Goal: Find specific page/section: Find specific page/section

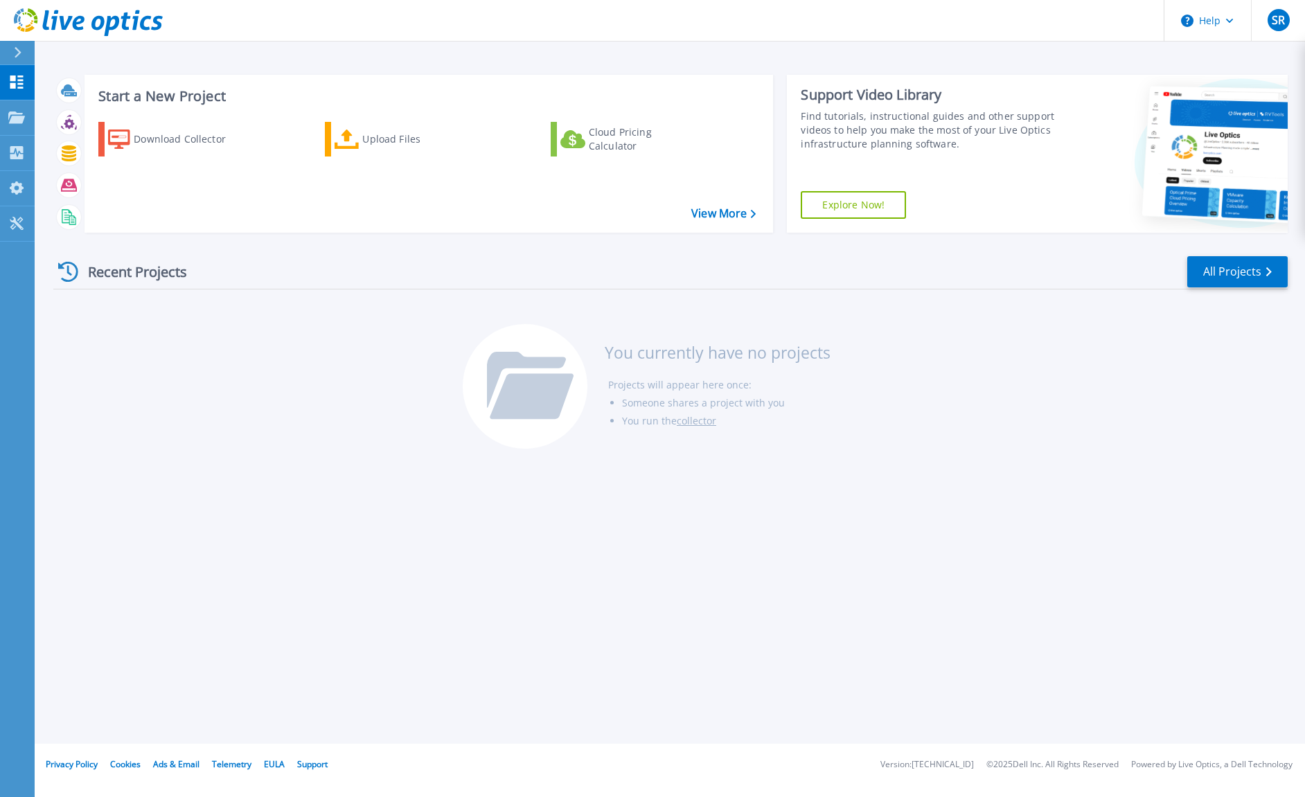
click at [335, 391] on div "Recent Projects All Projects You currently have no projects Projects will appea…" at bounding box center [670, 353] width 1234 height 219
click at [19, 80] on icon at bounding box center [16, 81] width 13 height 13
click at [17, 118] on icon at bounding box center [16, 118] width 17 height 12
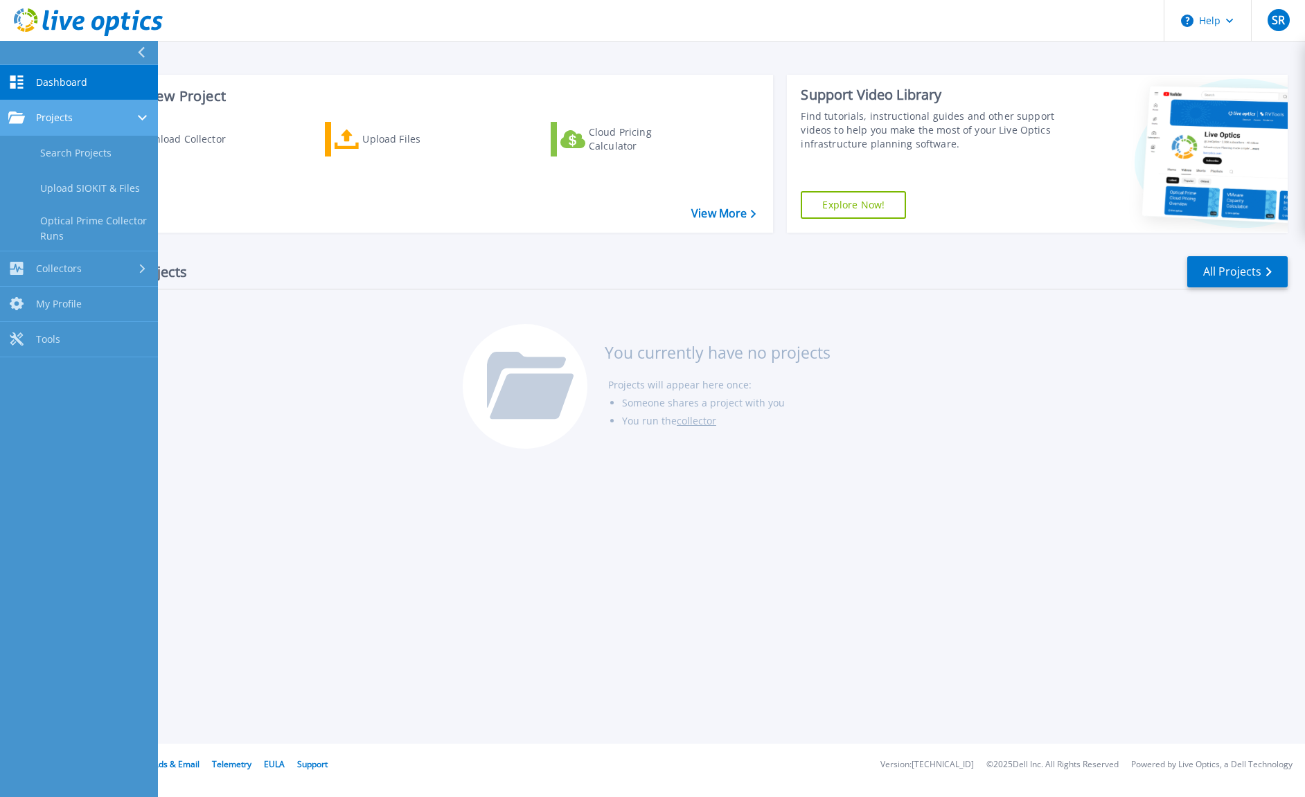
click at [73, 112] on div "Projects" at bounding box center [78, 118] width 141 height 12
click at [73, 110] on link "Projects Projects" at bounding box center [79, 117] width 158 height 35
click at [75, 152] on link "Search Projects" at bounding box center [79, 153] width 158 height 35
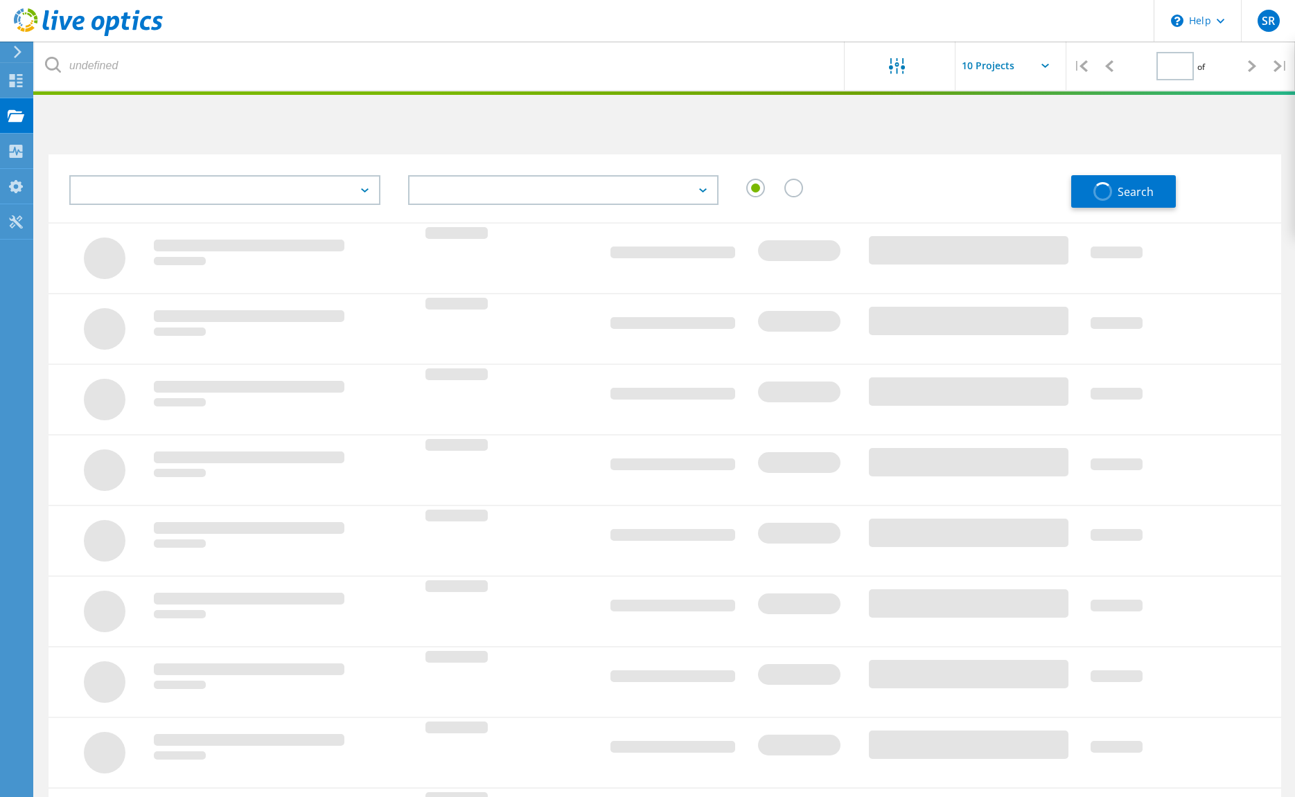
type input "1"
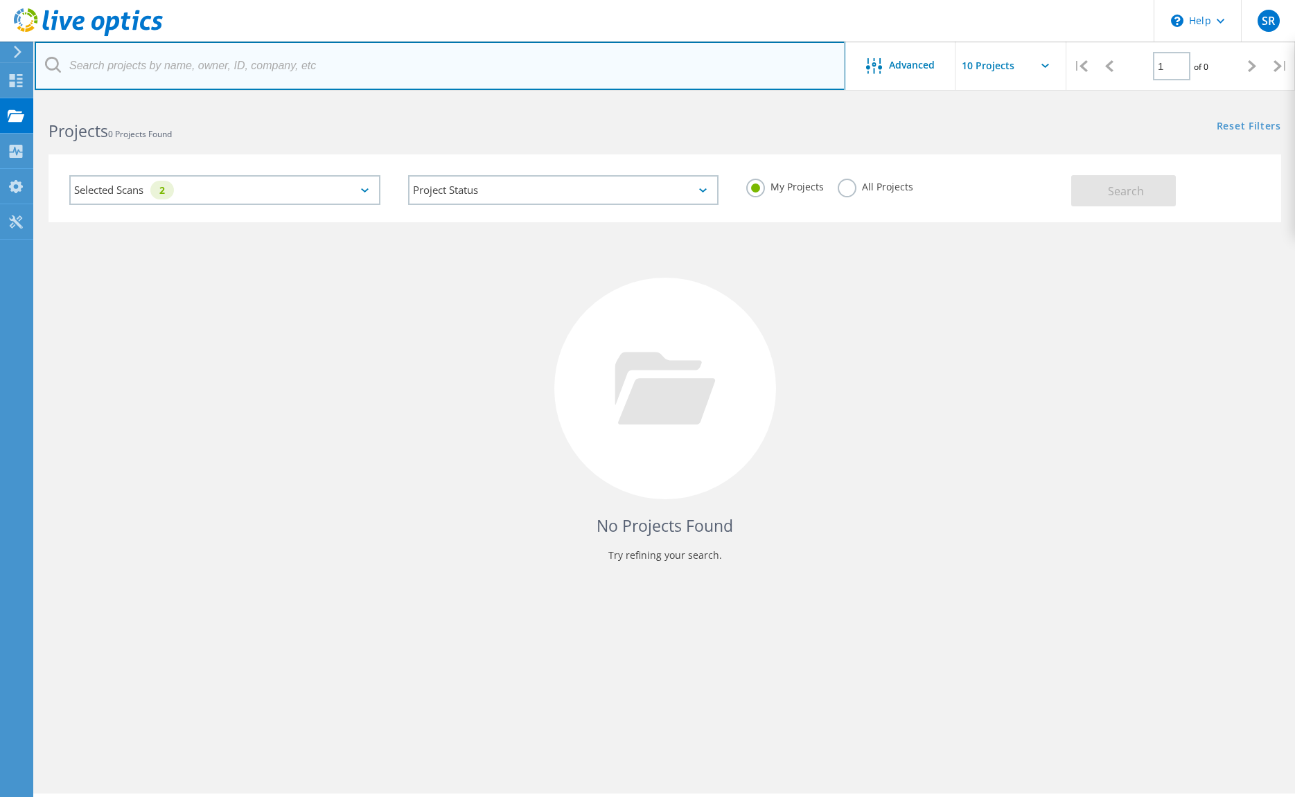
click at [132, 59] on input "text" at bounding box center [440, 66] width 810 height 48
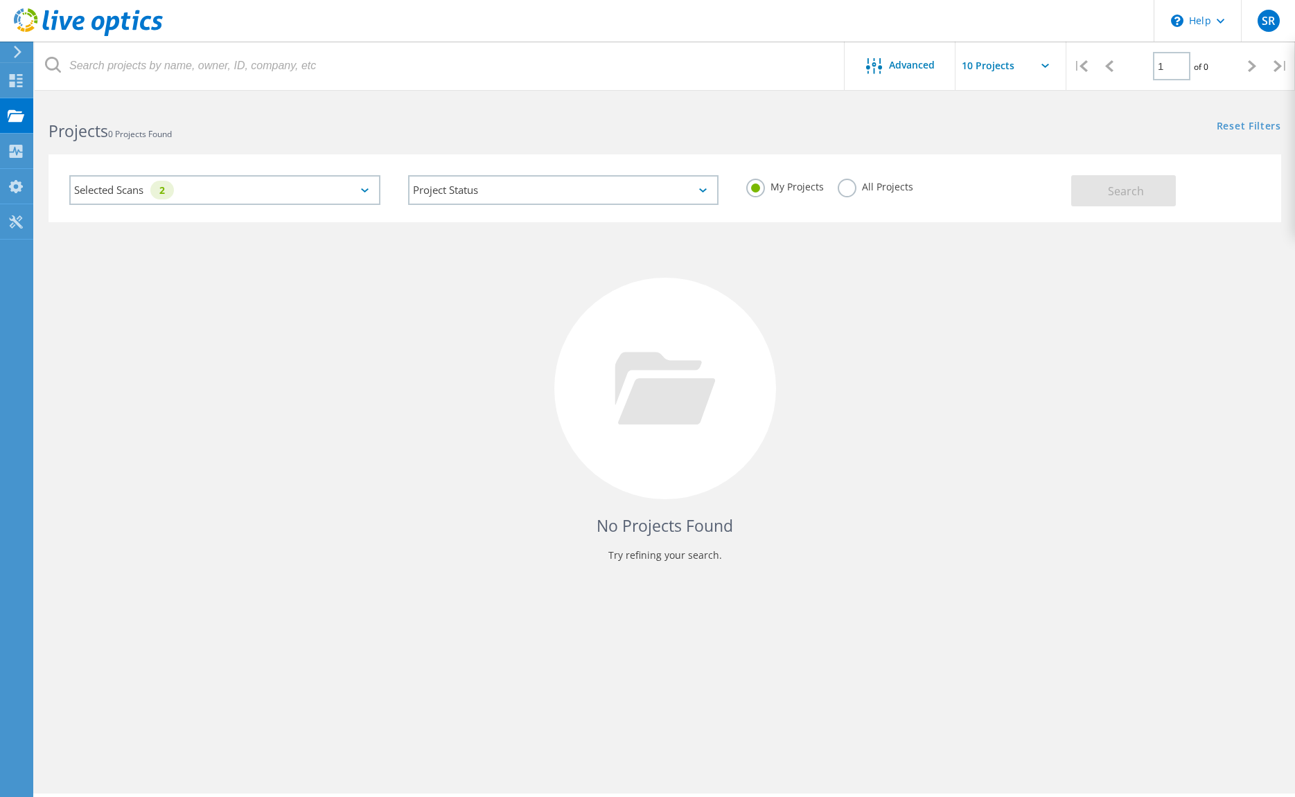
click at [847, 192] on label "All Projects" at bounding box center [874, 185] width 75 height 13
click at [0, 0] on input "All Projects" at bounding box center [0, 0] width 0 height 0
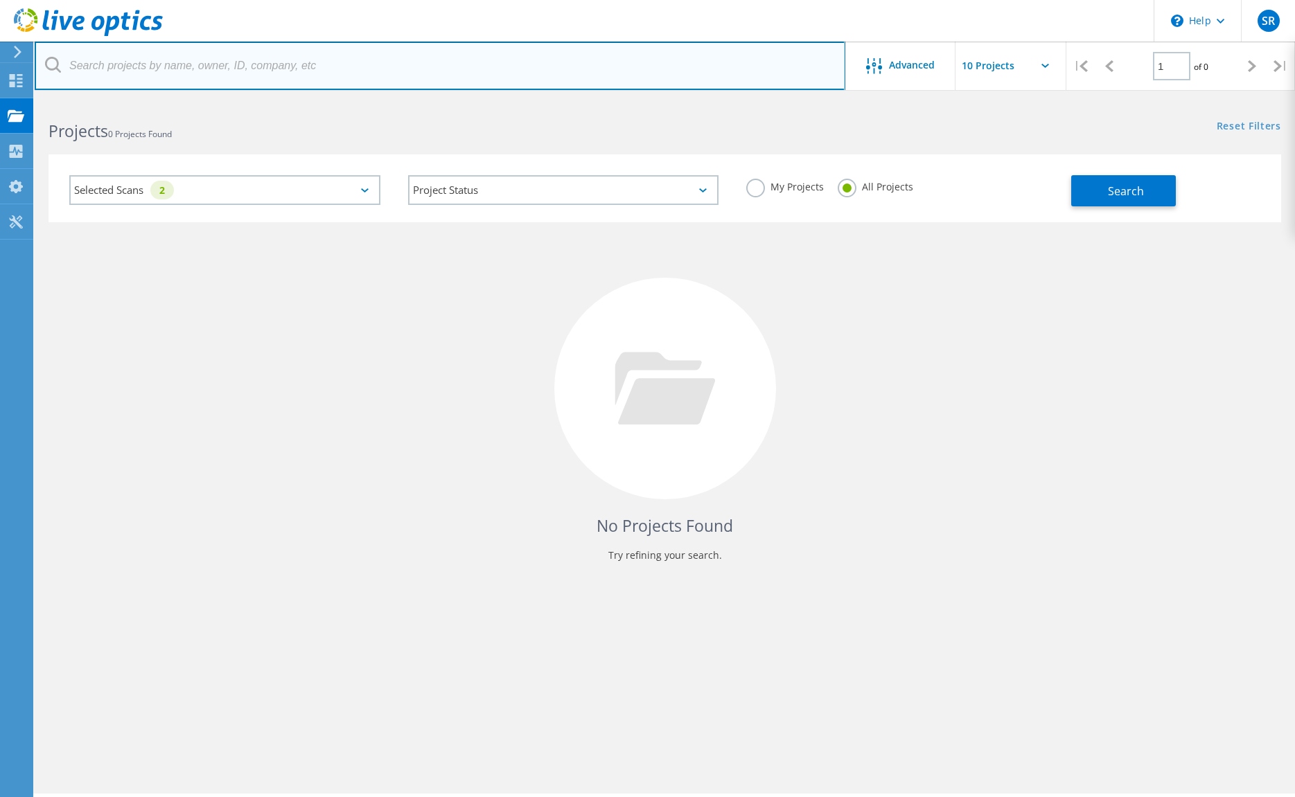
click at [171, 71] on input "text" at bounding box center [440, 66] width 810 height 48
type input "valve"
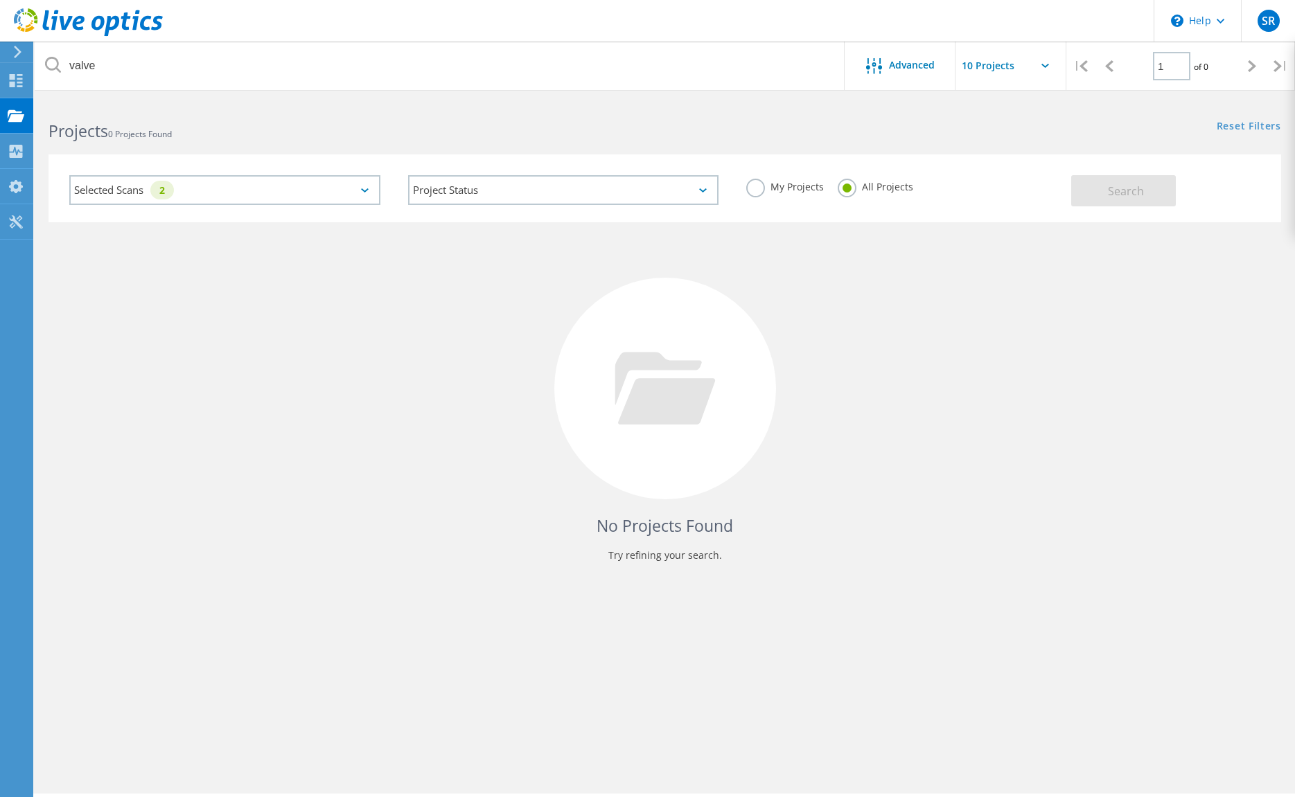
click at [963, 407] on div "No Projects Found Try refining your search." at bounding box center [664, 401] width 1232 height 358
